Goal: Navigation & Orientation: Find specific page/section

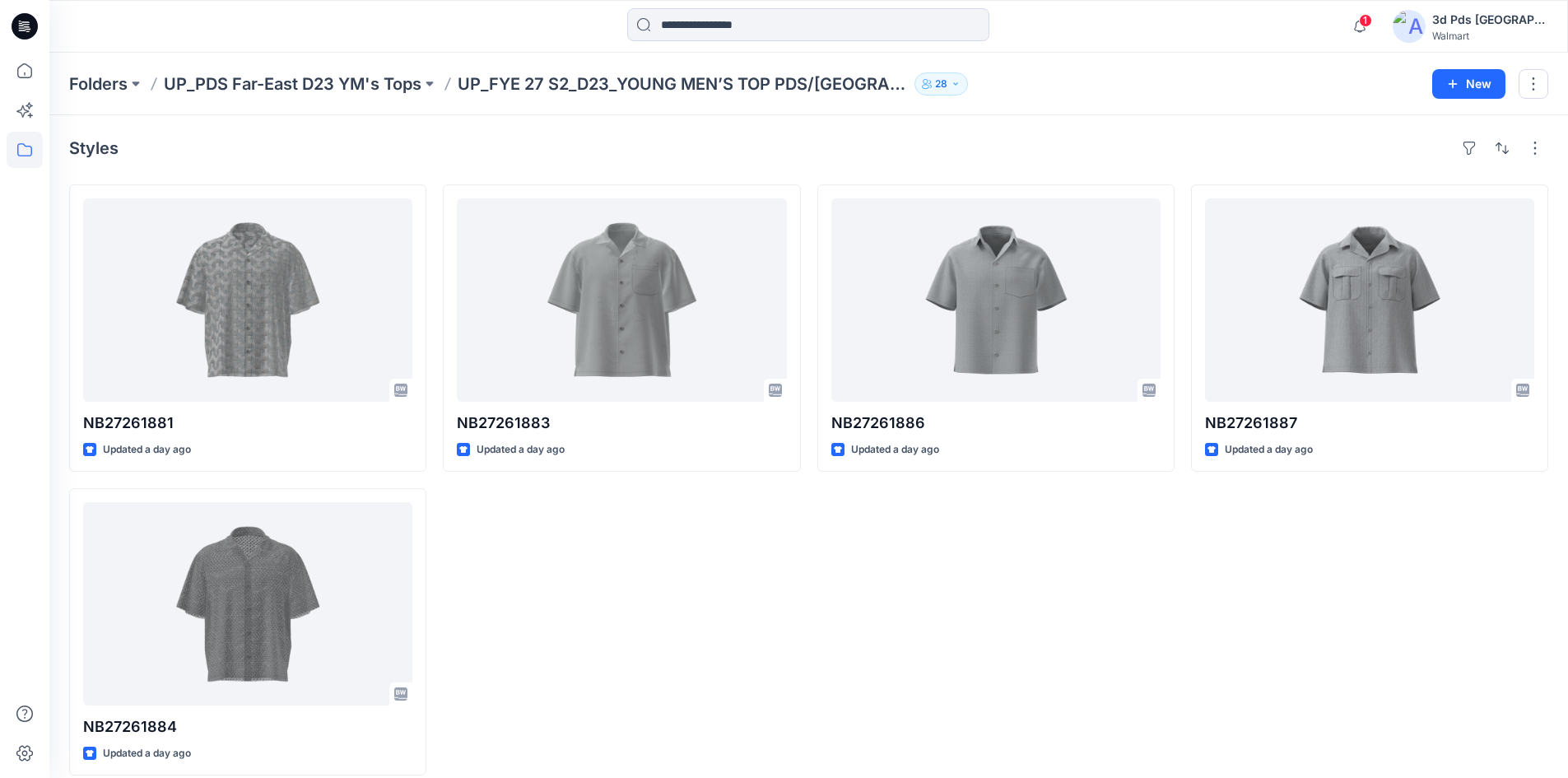
drag, startPoint x: 0, startPoint y: 0, endPoint x: 700, endPoint y: 582, distance: 910.3
click at [700, 582] on div "NB27261883 Updated a day ago" at bounding box center [621, 480] width 357 height 591
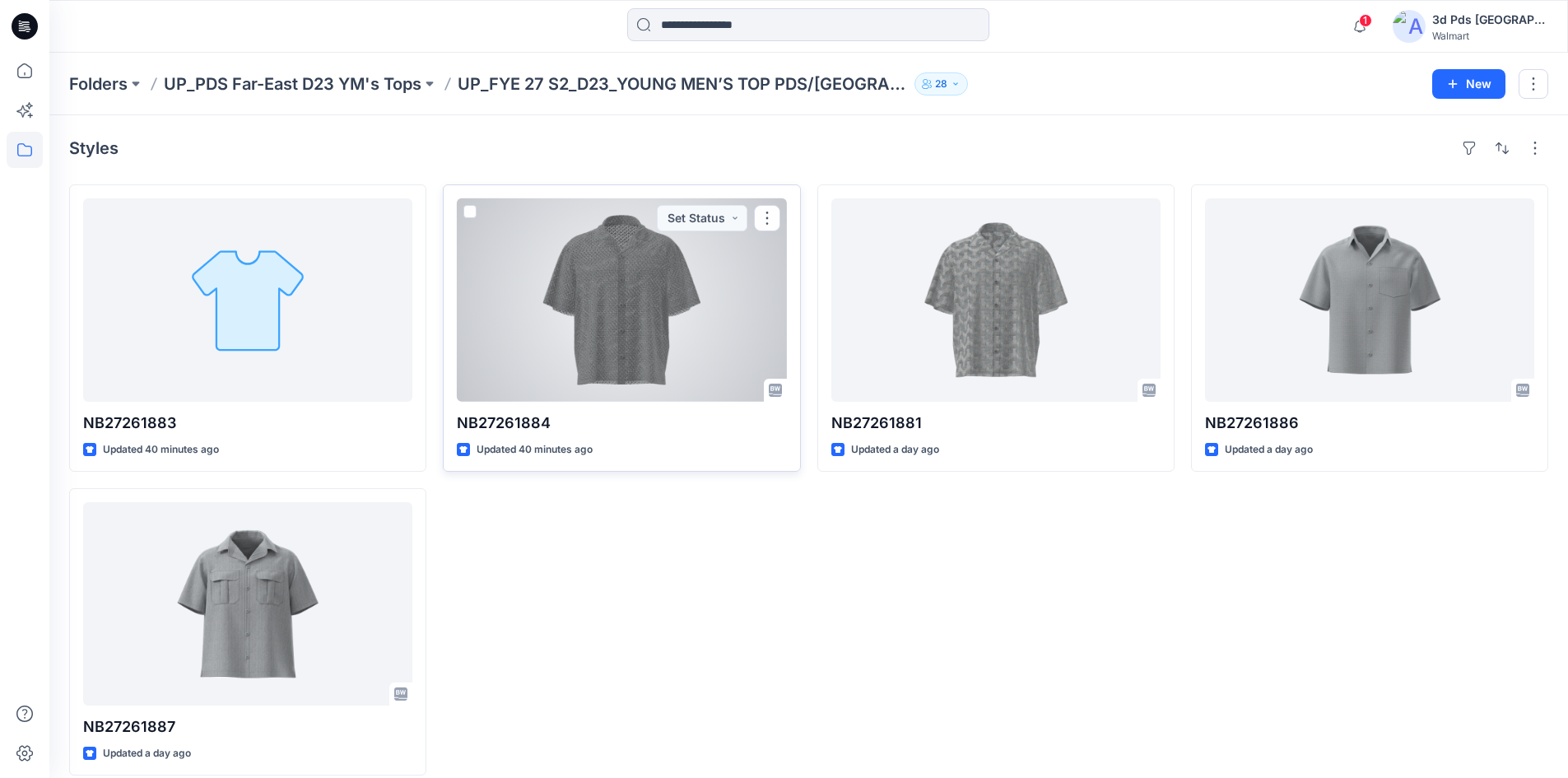
click at [592, 369] on div at bounding box center [621, 300] width 329 height 203
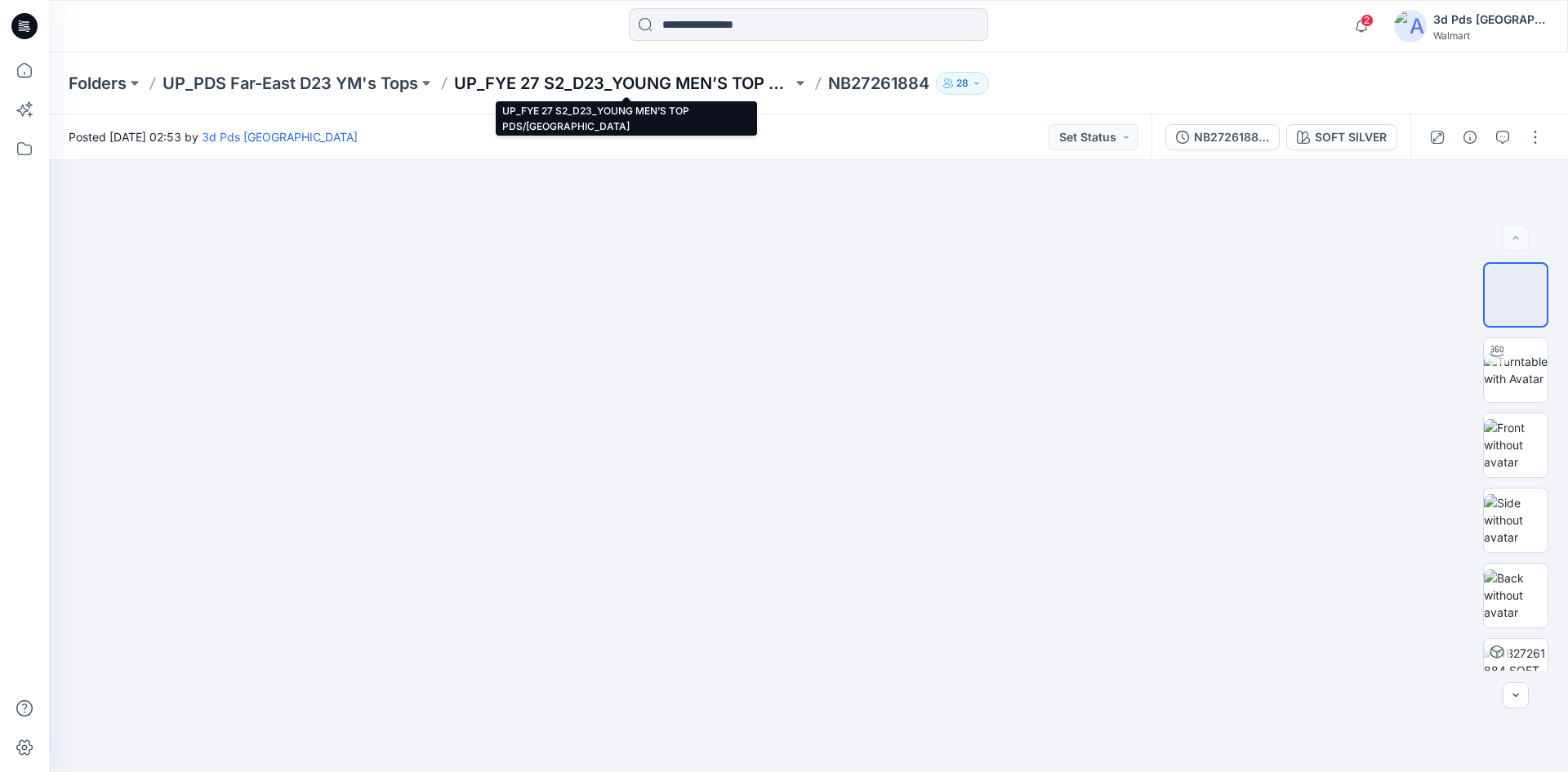
click at [696, 84] on p "UP_FYE 27 S2_D23_YOUNG MEN’S TOP PDS/[GEOGRAPHIC_DATA]" at bounding box center [623, 82] width 338 height 23
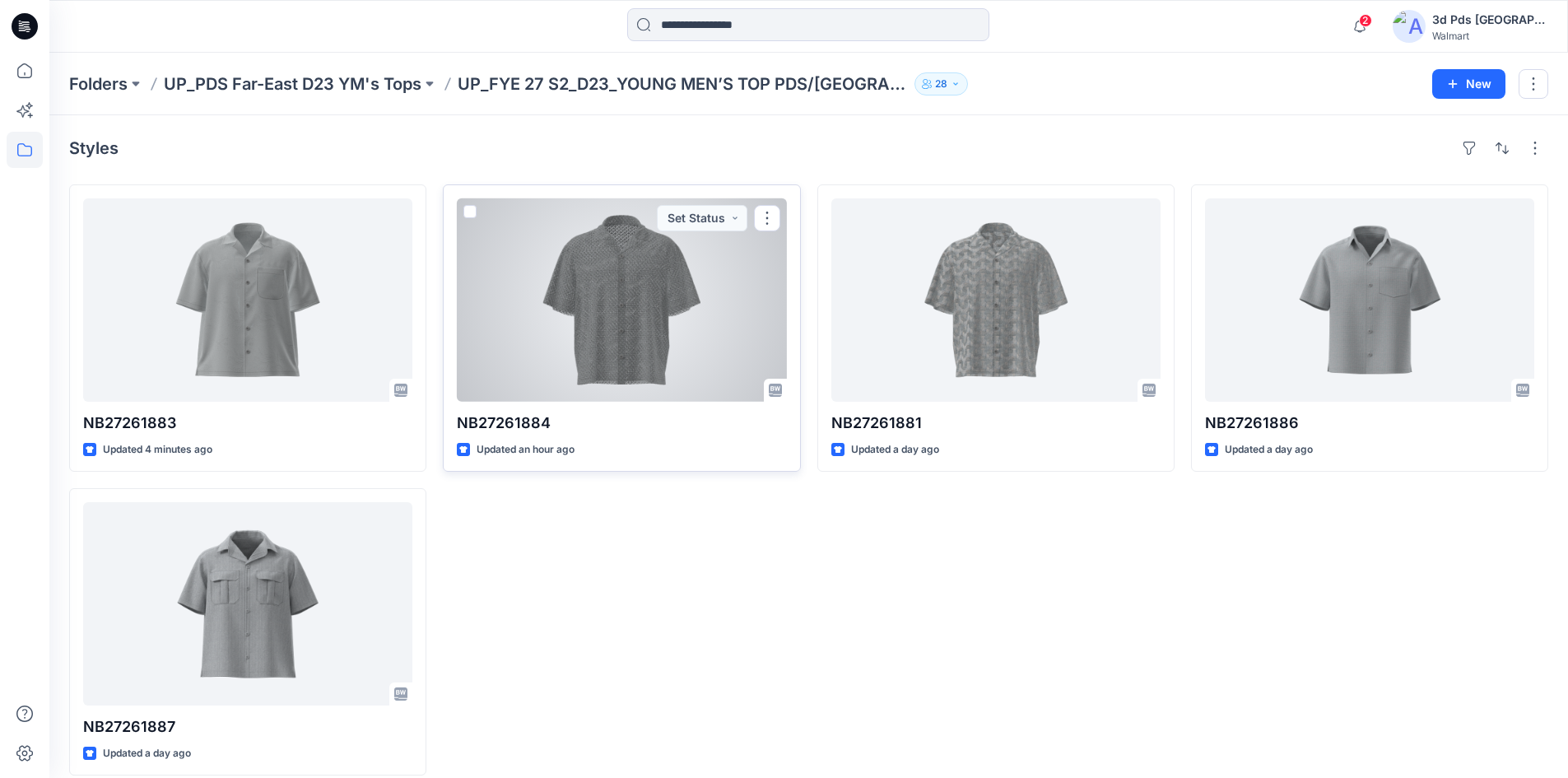
click at [591, 314] on div at bounding box center [621, 300] width 329 height 203
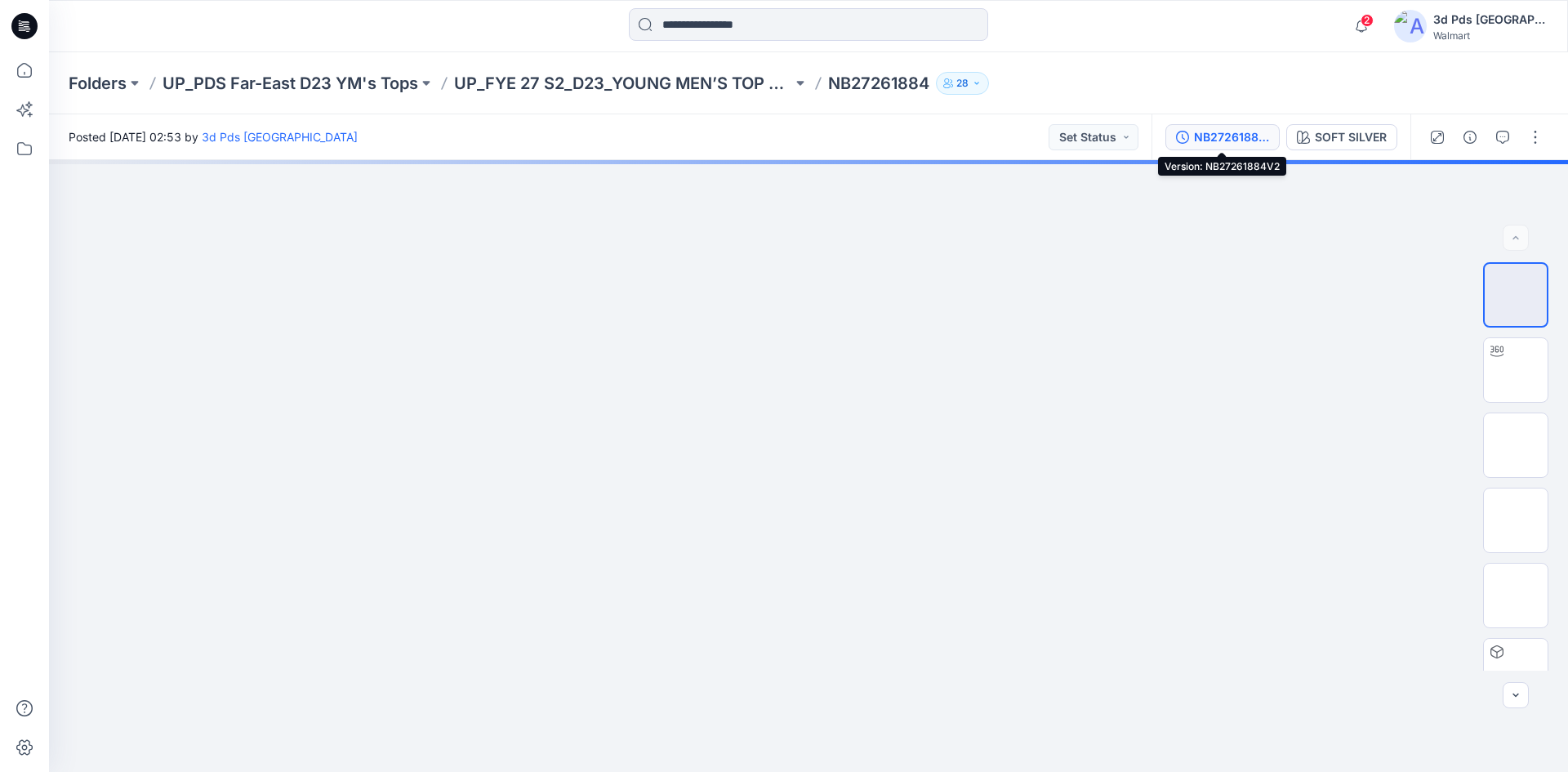
click at [1203, 139] on div "NB27261884V2" at bounding box center [1232, 137] width 75 height 18
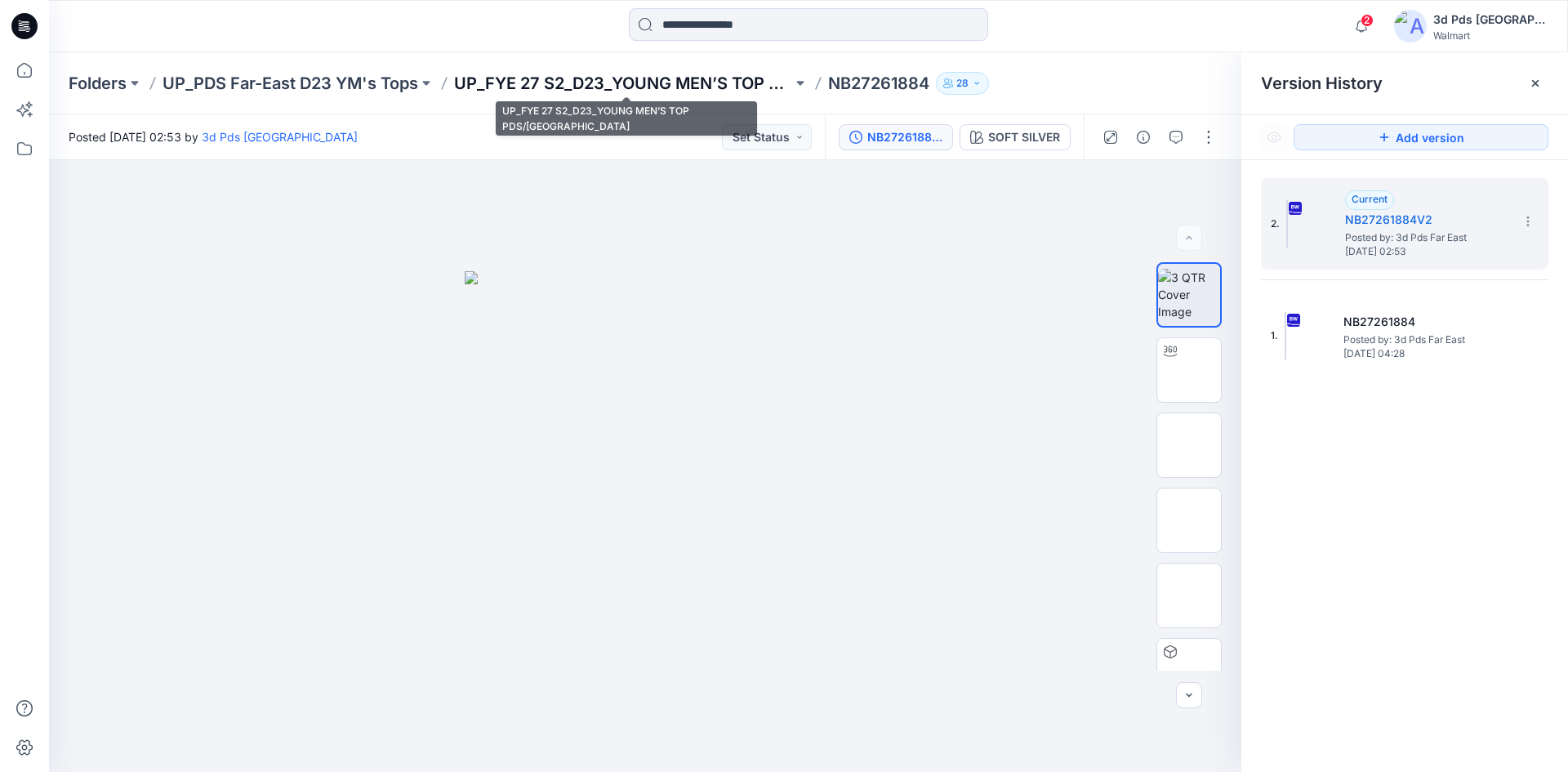
click at [548, 92] on p "UP_FYE 27 S2_D23_YOUNG MEN’S TOP PDS/FAR EAST" at bounding box center [623, 82] width 338 height 23
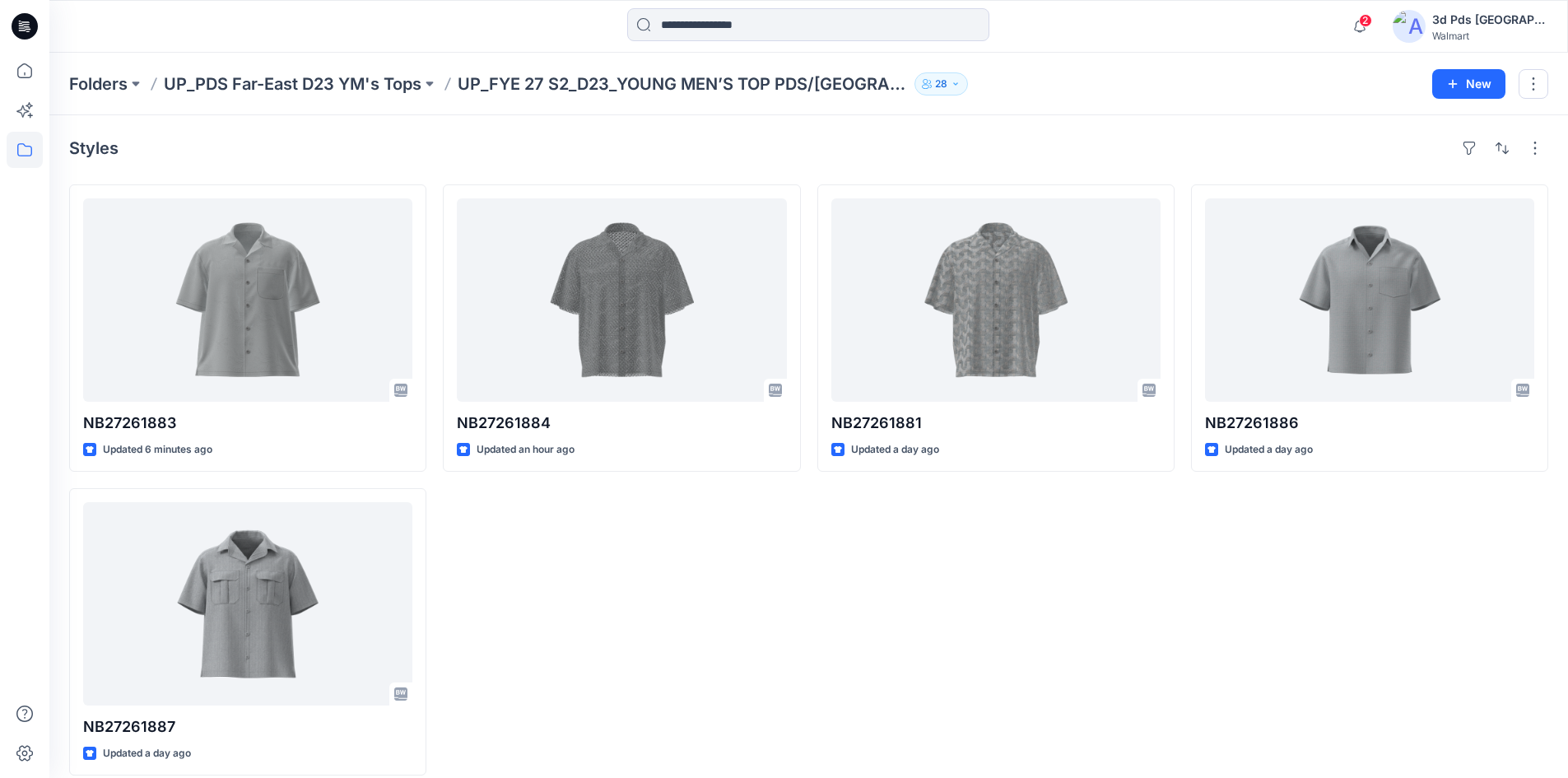
click at [921, 593] on div "NB27261881 Updated a day ago" at bounding box center [996, 480] width 357 height 591
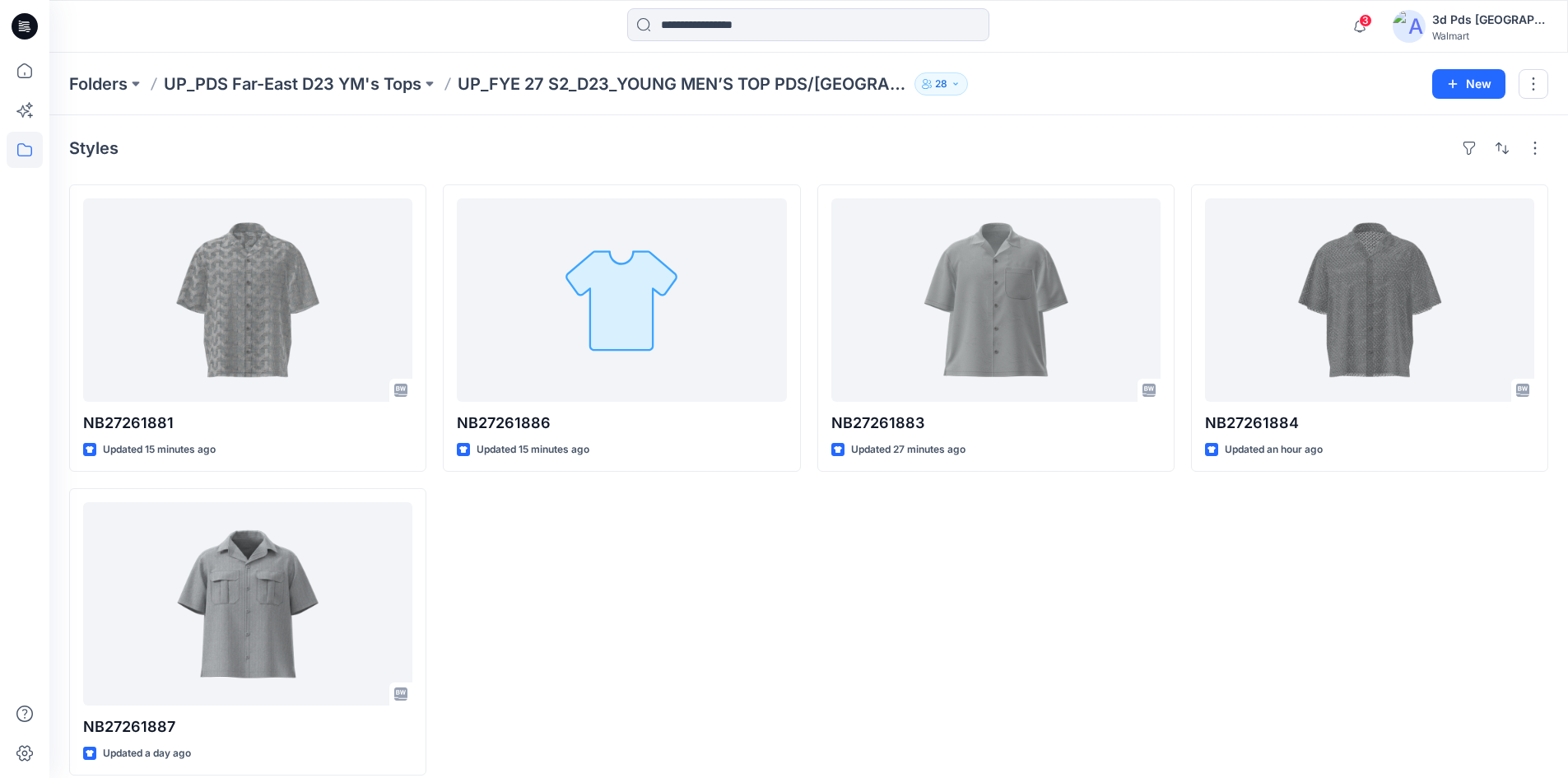
click at [887, 574] on div "NB27261883 Updated 27 minutes ago" at bounding box center [996, 480] width 357 height 591
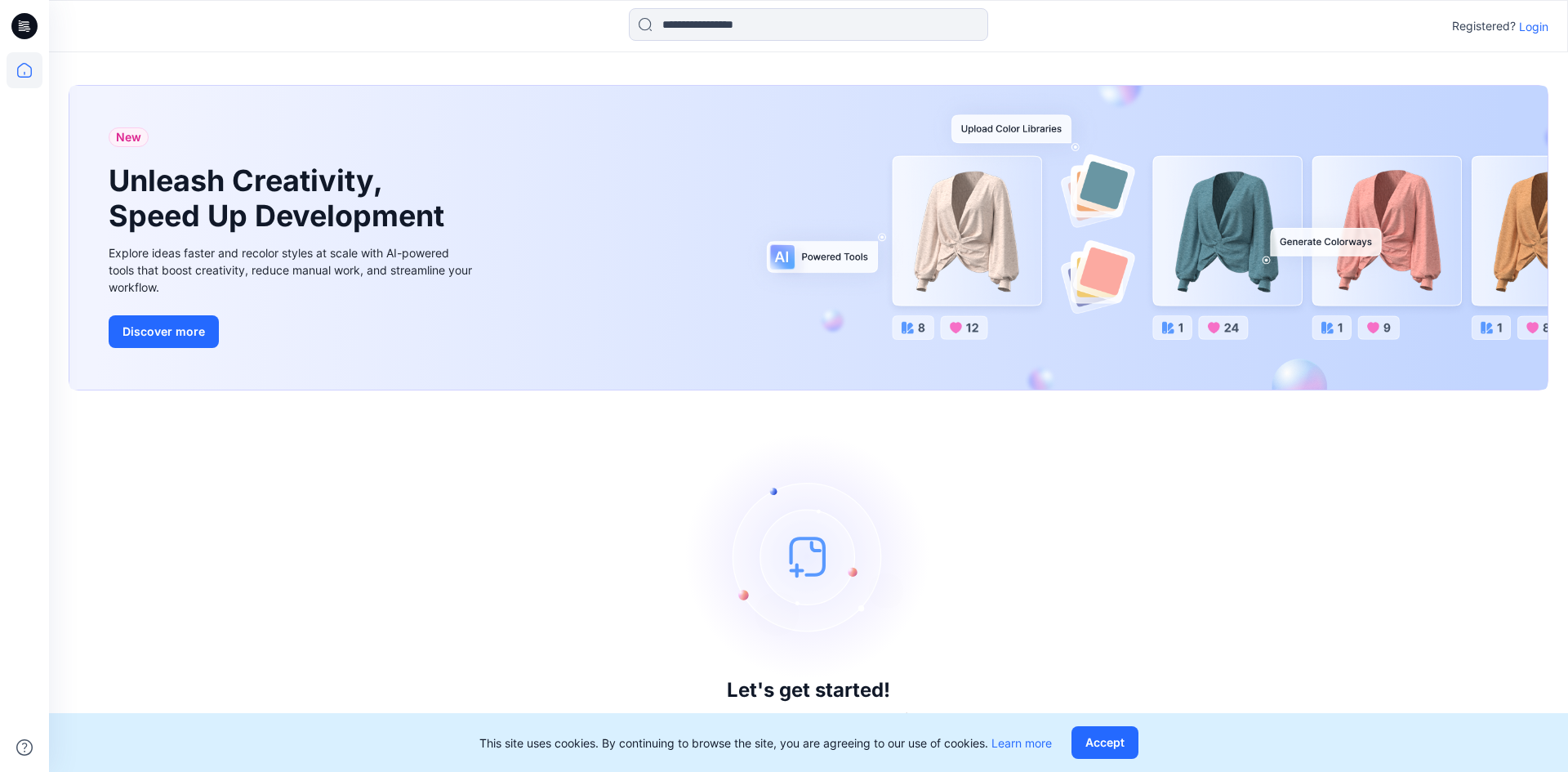
click at [1211, 521] on div "Let's get started! Click New to add a style or create a folder." at bounding box center [809, 582] width 1480 height 343
click at [1532, 28] on p "Login" at bounding box center [1534, 27] width 29 height 17
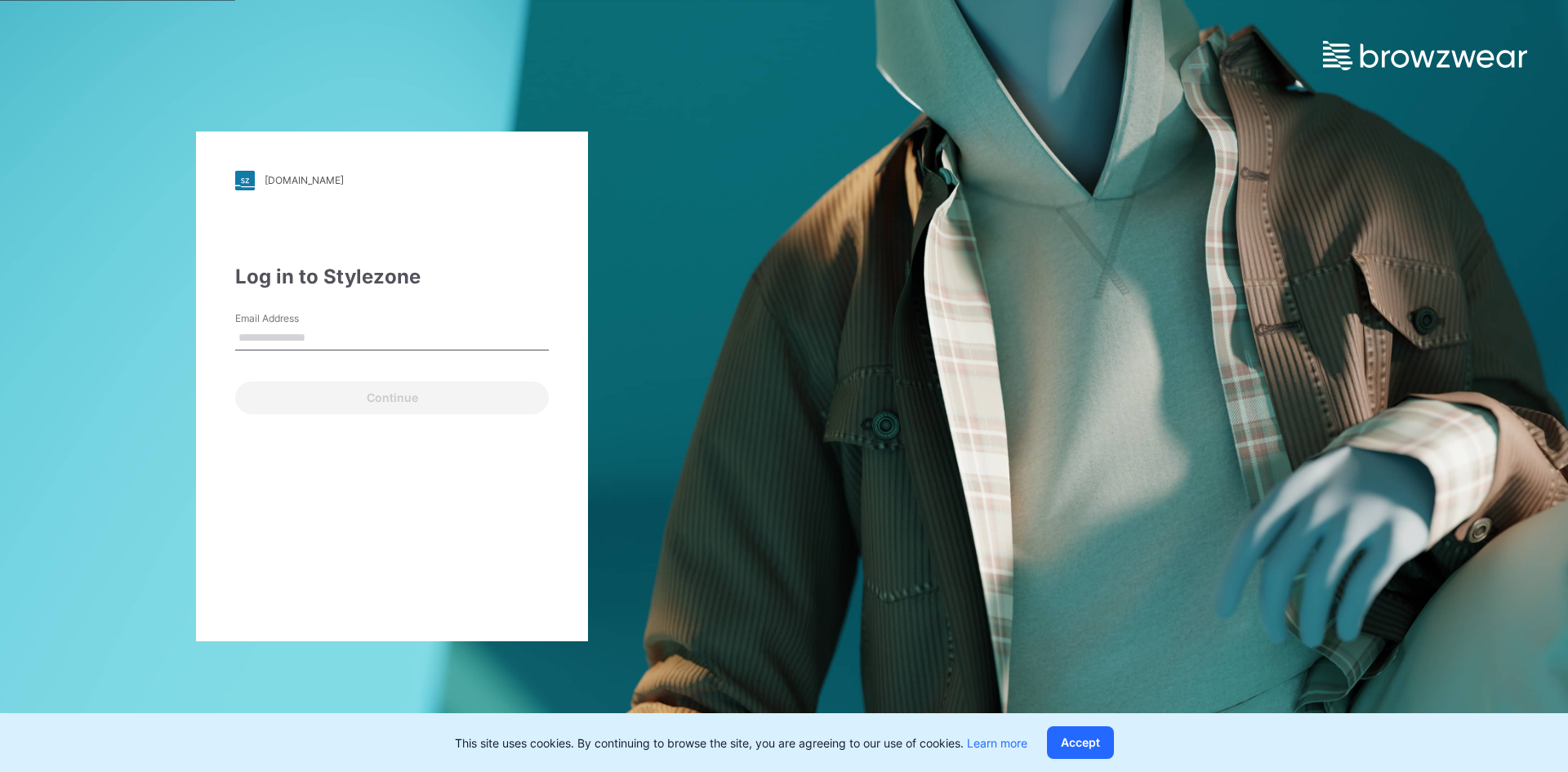
type input "**********"
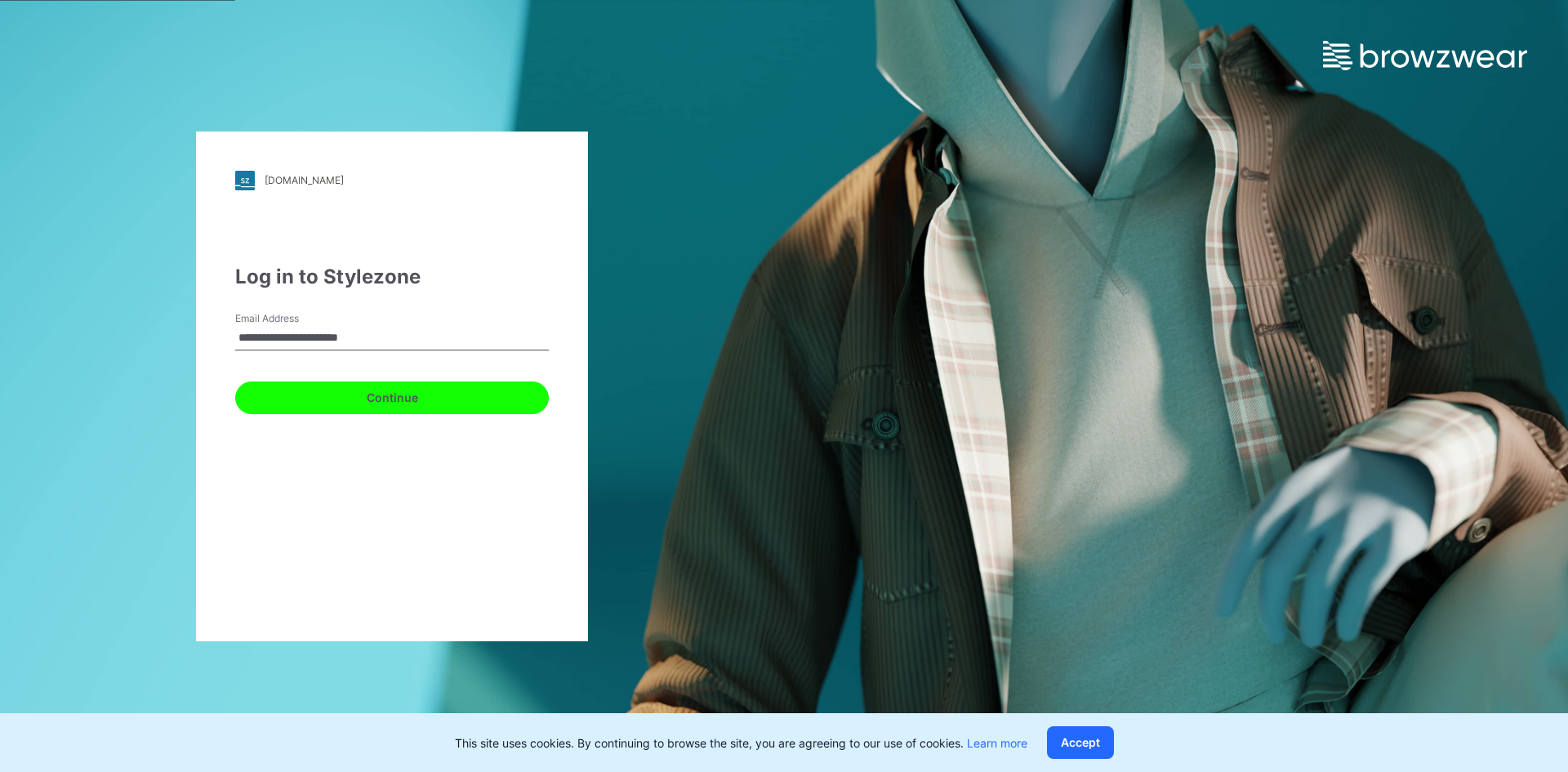
click at [390, 387] on button "Continue" at bounding box center [392, 398] width 313 height 33
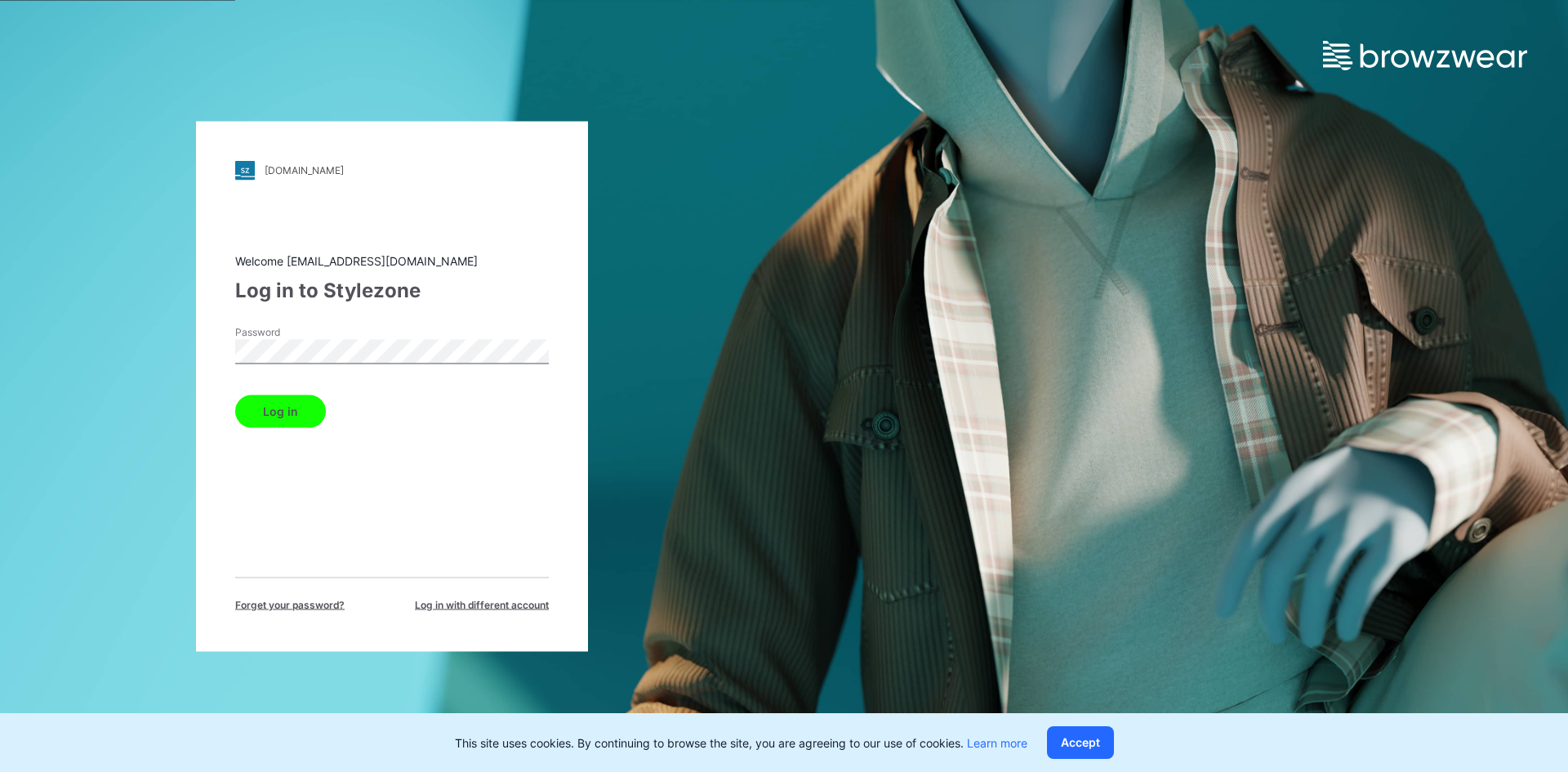
click at [307, 414] on button "Log in" at bounding box center [280, 411] width 91 height 33
